Goal: Task Accomplishment & Management: Manage account settings

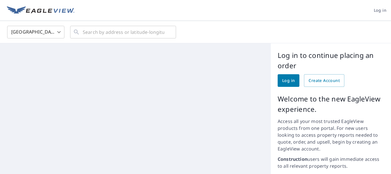
click at [283, 78] on span "Log in" at bounding box center [289, 80] width 13 height 7
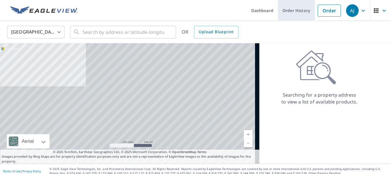
click at [291, 13] on link "Order History" at bounding box center [296, 10] width 37 height 21
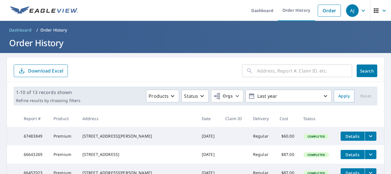
click at [383, 12] on icon "button" at bounding box center [384, 10] width 7 height 7
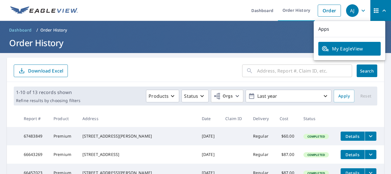
click at [362, 11] on icon "button" at bounding box center [363, 10] width 3 height 2
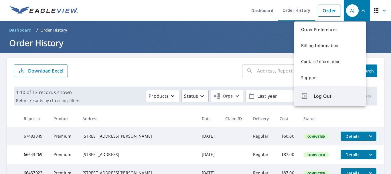
click at [315, 97] on span "Log Out" at bounding box center [336, 96] width 45 height 7
